Goal: Task Accomplishment & Management: Complete application form

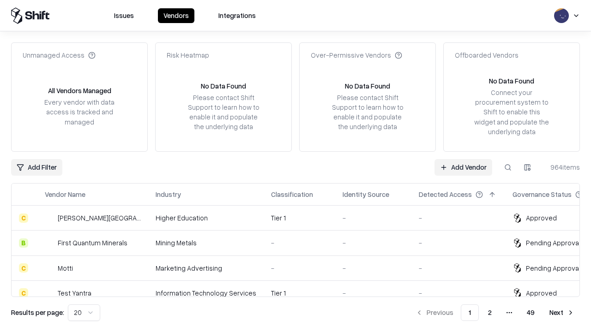
click at [463, 167] on link "Add Vendor" at bounding box center [463, 167] width 58 height 17
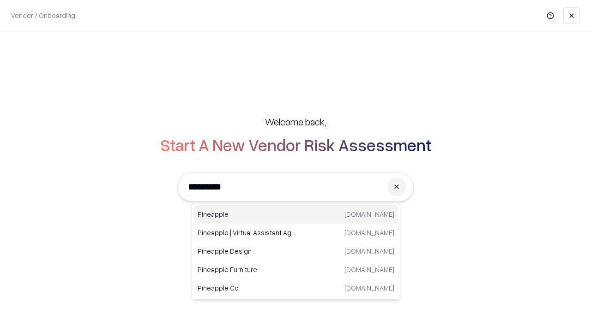
click at [296, 215] on div "Pineapple [DOMAIN_NAME]" at bounding box center [296, 214] width 204 height 18
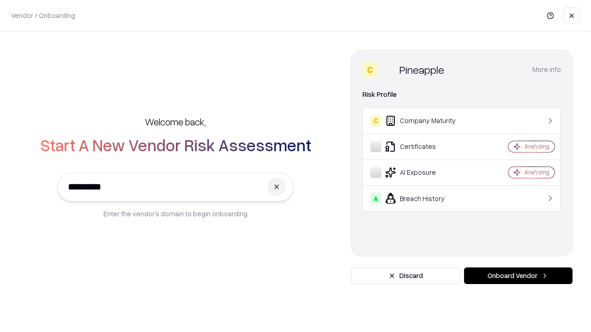
type input "*********"
click at [518, 276] on button "Onboard Vendor" at bounding box center [518, 276] width 108 height 17
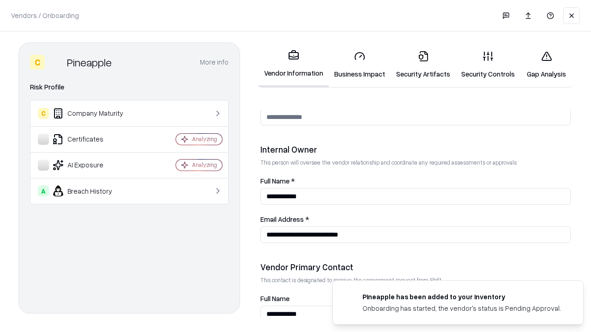
scroll to position [478, 0]
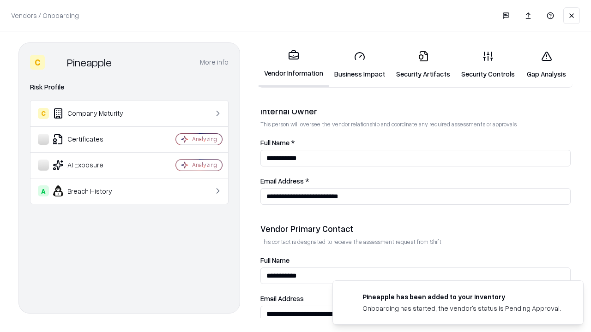
click at [360, 65] on link "Business Impact" at bounding box center [360, 64] width 62 height 43
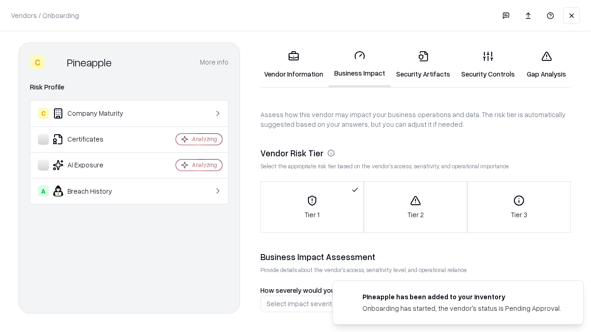
click at [423, 65] on link "Security Artifacts" at bounding box center [423, 64] width 65 height 43
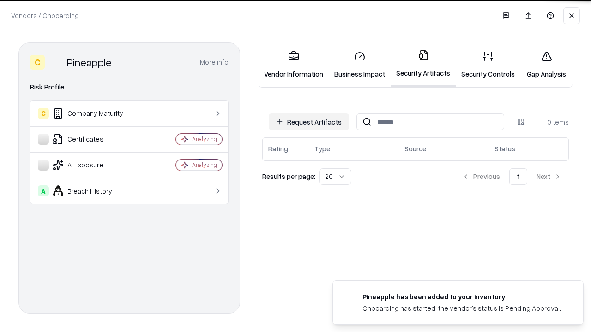
click at [309, 121] on button "Request Artifacts" at bounding box center [309, 122] width 80 height 17
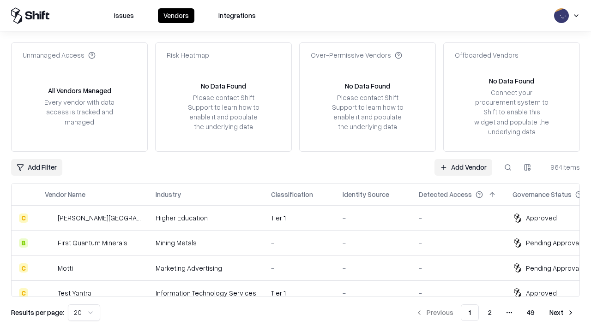
click at [463, 167] on link "Add Vendor" at bounding box center [463, 167] width 58 height 17
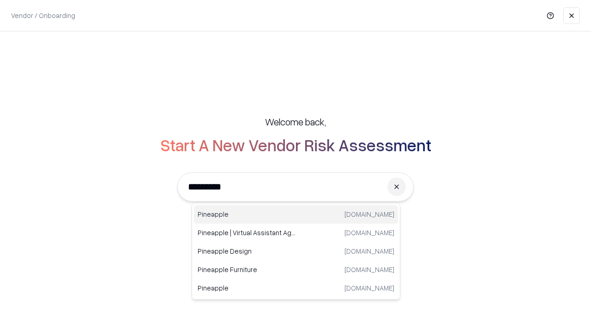
click at [296, 215] on div "Pineapple [DOMAIN_NAME]" at bounding box center [296, 214] width 204 height 18
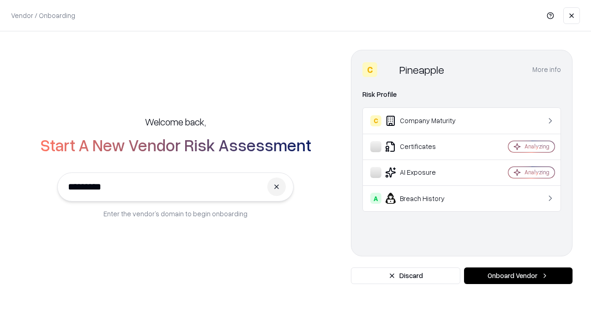
type input "*********"
click at [518, 276] on button "Onboard Vendor" at bounding box center [518, 276] width 108 height 17
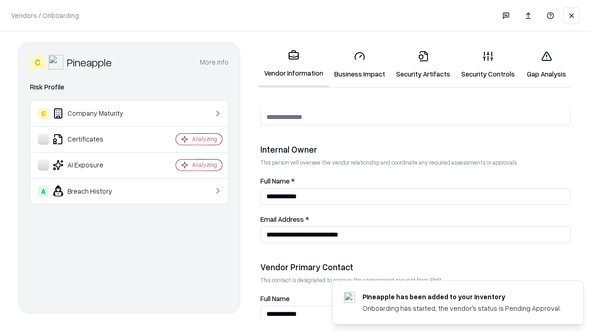
scroll to position [478, 0]
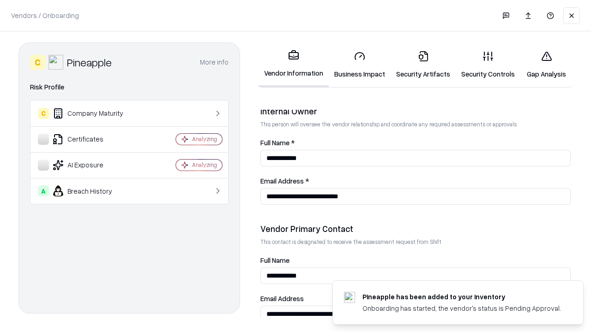
click at [546, 65] on link "Gap Analysis" at bounding box center [546, 64] width 52 height 43
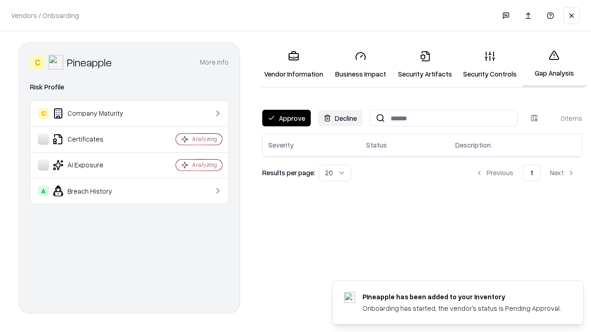
click at [286, 118] on button "Approve" at bounding box center [286, 118] width 48 height 17
